Goal: Navigation & Orientation: Find specific page/section

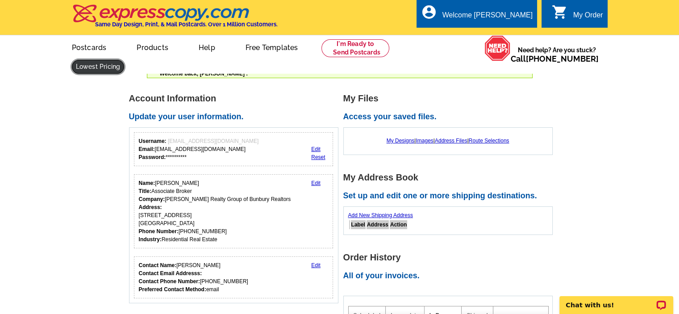
click at [125, 60] on link at bounding box center [98, 67] width 53 height 14
